Goal: Navigation & Orientation: Find specific page/section

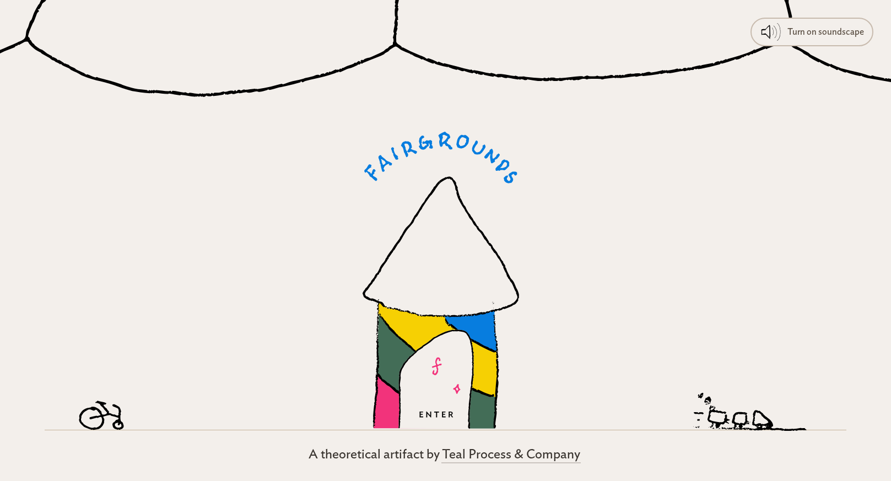
click at [478, 363] on icon at bounding box center [437, 350] width 119 height 97
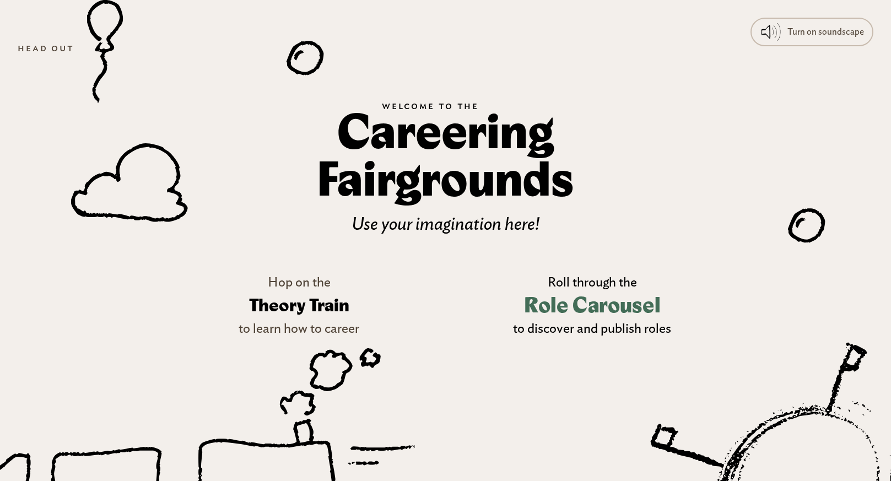
click at [574, 306] on h3 "Role Carousel" at bounding box center [592, 306] width 136 height 32
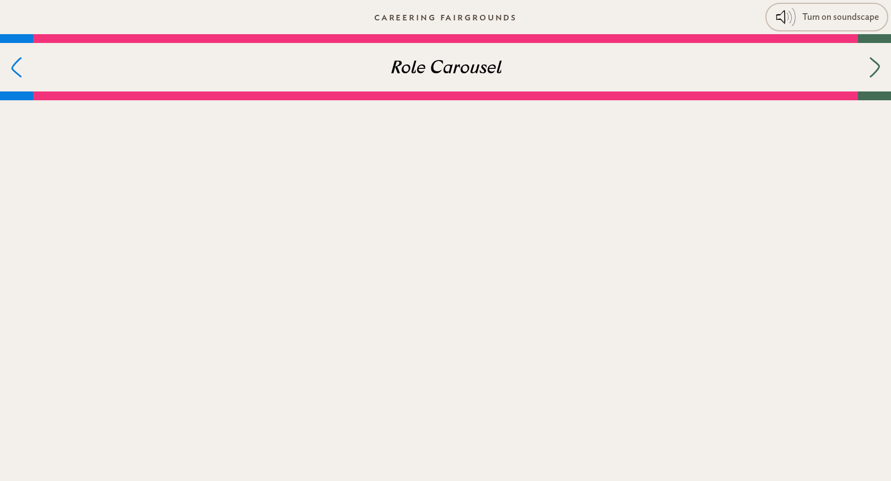
click at [455, 78] on h3 "Role Carousel" at bounding box center [445, 69] width 111 height 26
